Goal: Task Accomplishment & Management: Use online tool/utility

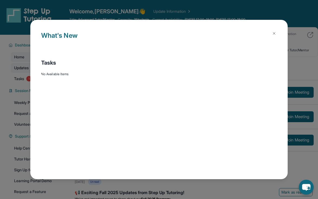
click at [25, 64] on div "Open sidebar Welcome, [PERSON_NAME] 👋 Update Information Title: Advanced Tutor/…" at bounding box center [159, 143] width 318 height 287
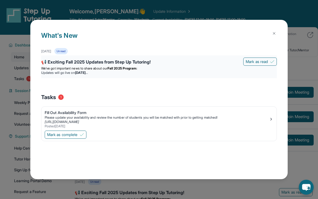
click at [137, 71] on li "Updates will go live [DATE][DATE]" at bounding box center [159, 72] width 236 height 4
click at [218, 64] on div "📢 Exciting Fall 2025 Updates from Step Up Tutoring!" at bounding box center [159, 63] width 236 height 8
click at [95, 67] on span "We’ve got important news to share about our" at bounding box center [74, 68] width 66 height 4
click at [254, 62] on span "Mark as read" at bounding box center [257, 61] width 22 height 5
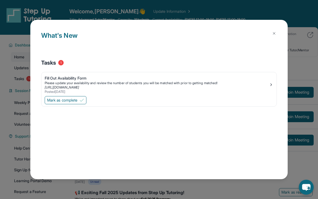
click at [278, 34] on button at bounding box center [274, 33] width 11 height 11
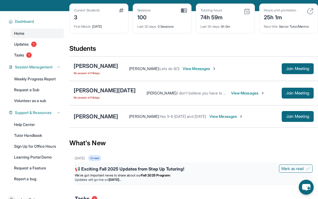
scroll to position [17, 0]
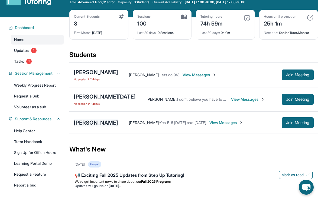
click at [102, 122] on div "[PERSON_NAME]" at bounding box center [96, 123] width 44 height 8
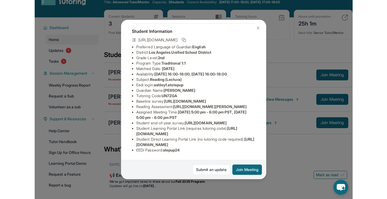
scroll to position [69, 0]
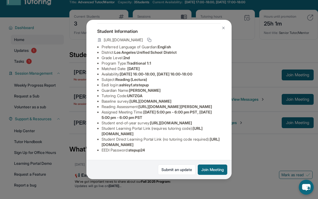
click at [268, 114] on div "[PERSON_NAME] Guardian: [PERSON_NAME] Student Information [URL][DOMAIN_NAME] Pr…" at bounding box center [159, 99] width 318 height 199
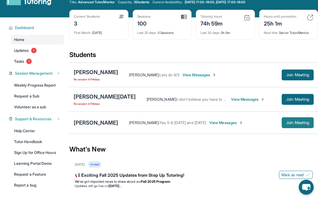
click at [292, 124] on span "Join Meeting" at bounding box center [297, 122] width 23 height 3
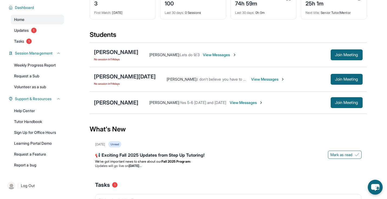
scroll to position [38, 0]
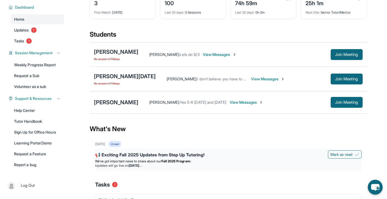
click at [188, 156] on div "📢 Exciting Fall 2025 Updates from Step Up Tutoring!" at bounding box center [228, 155] width 267 height 8
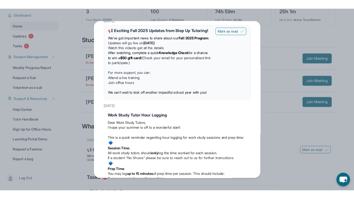
scroll to position [0, 0]
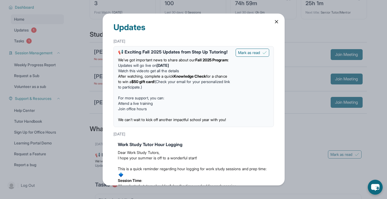
click at [275, 22] on icon at bounding box center [276, 21] width 5 height 5
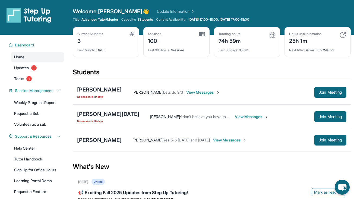
click at [99, 12] on span "Welcome, [PERSON_NAME]" at bounding box center [111, 12] width 76 height 8
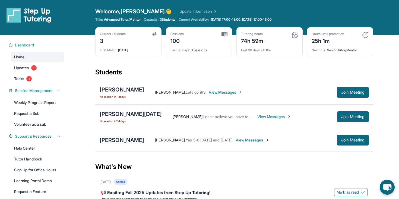
click at [126, 138] on div "[PERSON_NAME]" at bounding box center [121, 140] width 44 height 8
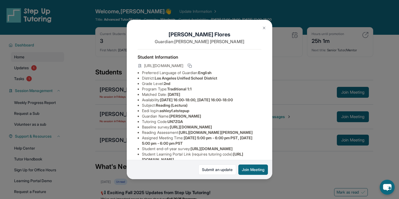
click at [261, 30] on button at bounding box center [263, 28] width 11 height 11
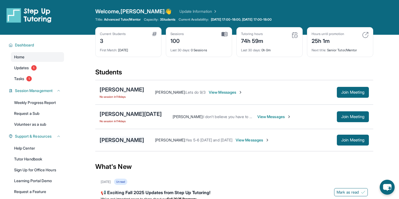
click at [131, 140] on div "[PERSON_NAME]" at bounding box center [121, 140] width 44 height 8
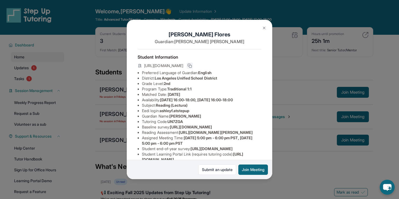
click at [192, 65] on icon at bounding box center [189, 65] width 4 height 4
click at [264, 30] on img at bounding box center [264, 28] width 4 height 4
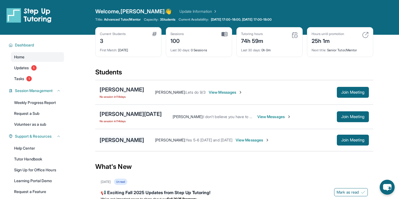
click at [129, 136] on div "[PERSON_NAME]" at bounding box center [121, 140] width 44 height 8
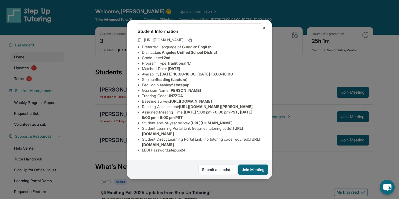
scroll to position [69, 0]
click at [259, 30] on div "[PERSON_NAME] Guardian: [PERSON_NAME] Student Information [URL][DOMAIN_NAME] Pr…" at bounding box center [199, 99] width 145 height 159
click at [263, 27] on img at bounding box center [264, 28] width 4 height 4
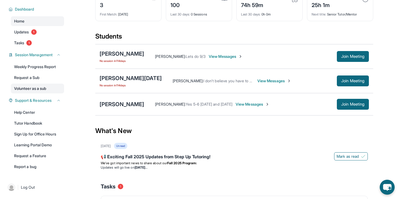
scroll to position [46, 0]
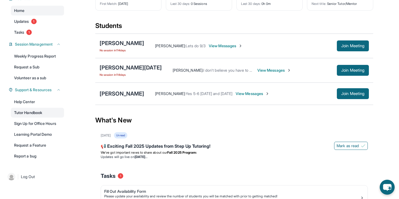
click at [44, 115] on link "Tutor Handbook" at bounding box center [37, 113] width 53 height 10
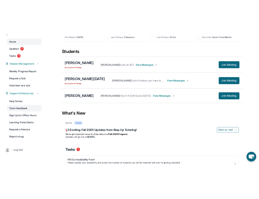
scroll to position [51, 0]
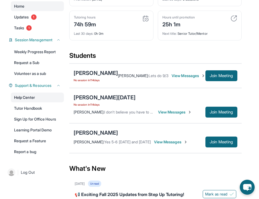
click at [44, 102] on link "Help Center" at bounding box center [37, 97] width 53 height 10
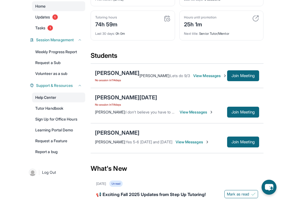
scroll to position [46, 0]
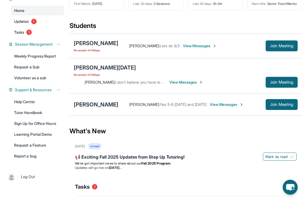
click at [100, 101] on div "[PERSON_NAME]" at bounding box center [96, 105] width 44 height 8
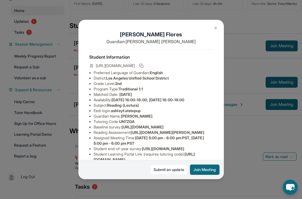
scroll to position [69, 0]
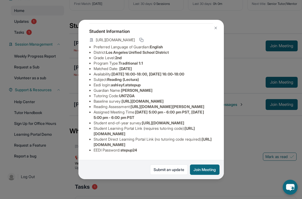
click at [233, 134] on div "[PERSON_NAME] Guardian: [PERSON_NAME] Student Information [URL][DOMAIN_NAME] Pr…" at bounding box center [151, 99] width 302 height 199
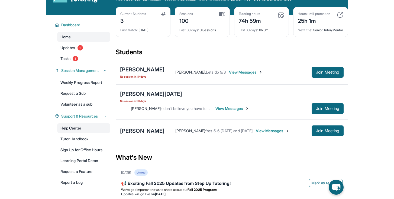
scroll to position [50, 0]
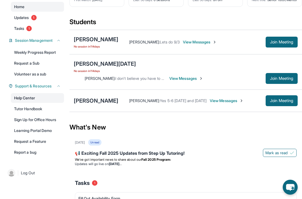
click at [42, 100] on link "Help Center" at bounding box center [37, 98] width 53 height 10
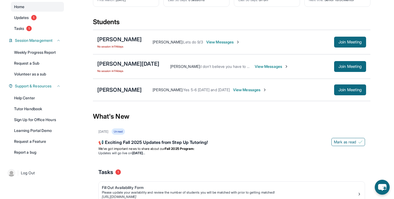
click at [235, 92] on span "View Messages" at bounding box center [250, 89] width 34 height 5
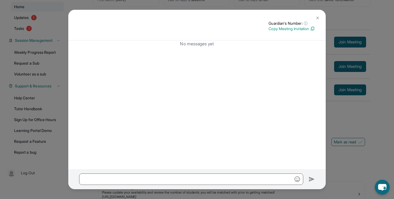
click at [316, 19] on img at bounding box center [318, 18] width 4 height 4
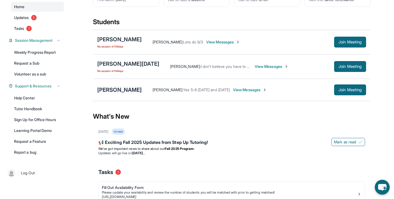
click at [118, 93] on div "[PERSON_NAME]" at bounding box center [119, 90] width 44 height 8
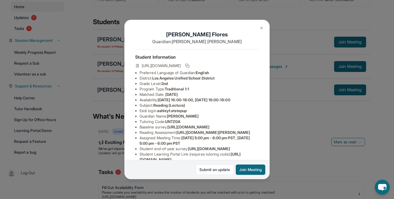
scroll to position [69, 0]
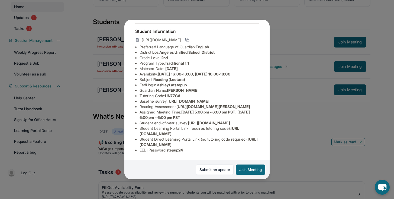
click at [262, 30] on img at bounding box center [261, 28] width 4 height 4
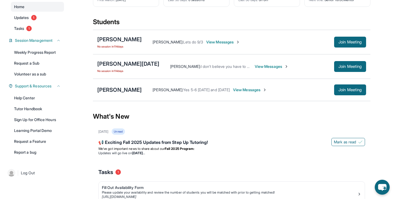
click at [239, 90] on span "View Messages" at bounding box center [250, 89] width 34 height 5
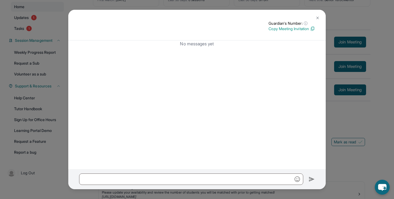
scroll to position [0, 0]
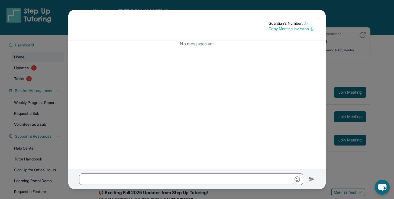
click at [318, 18] on img at bounding box center [318, 18] width 4 height 4
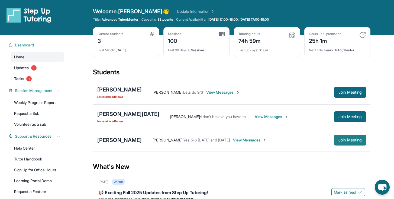
click at [318, 144] on button "Join Meeting" at bounding box center [350, 139] width 32 height 11
